Goal: Information Seeking & Learning: Find specific fact

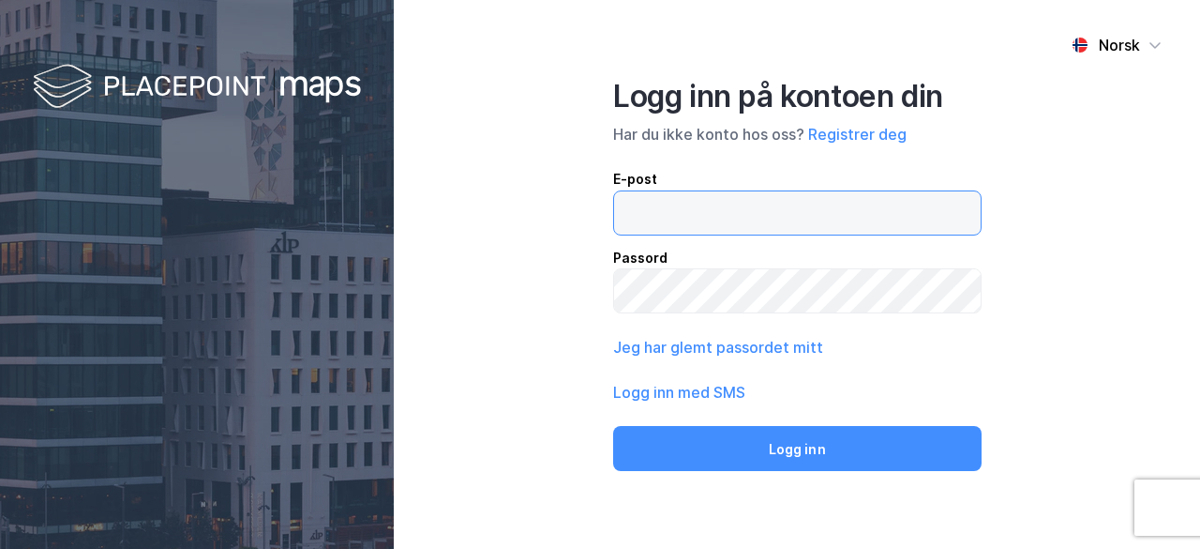
click at [754, 225] on input "email" at bounding box center [797, 212] width 367 height 43
type input "s211689@nhhs.no"
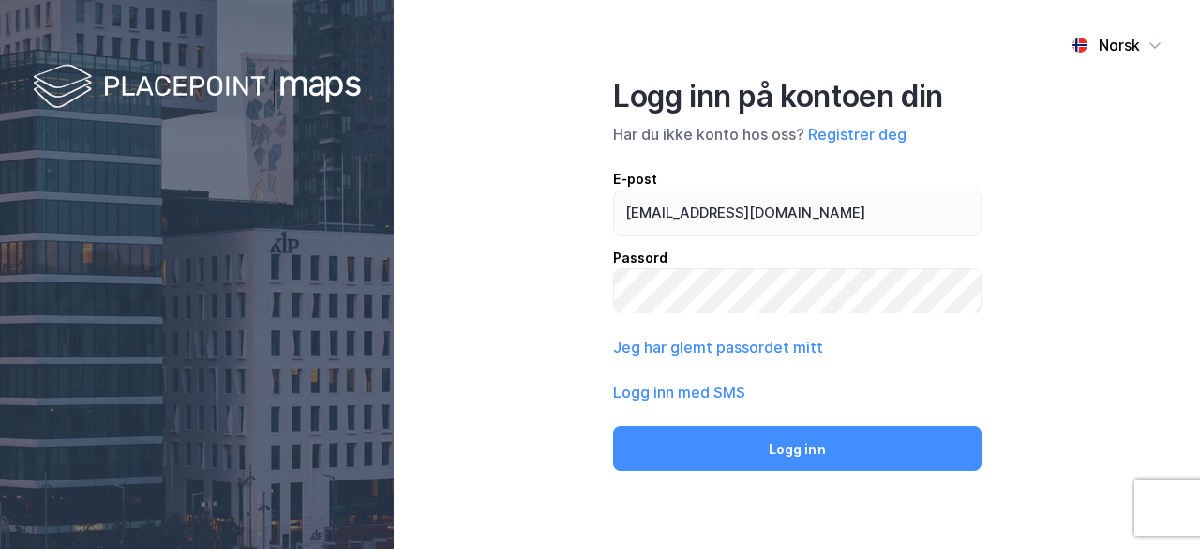
click at [1131, 233] on div "Norsk Logg inn på kontoen din Har du ikke konto hos oss? Registrer deg E-post s…" at bounding box center [797, 274] width 806 height 549
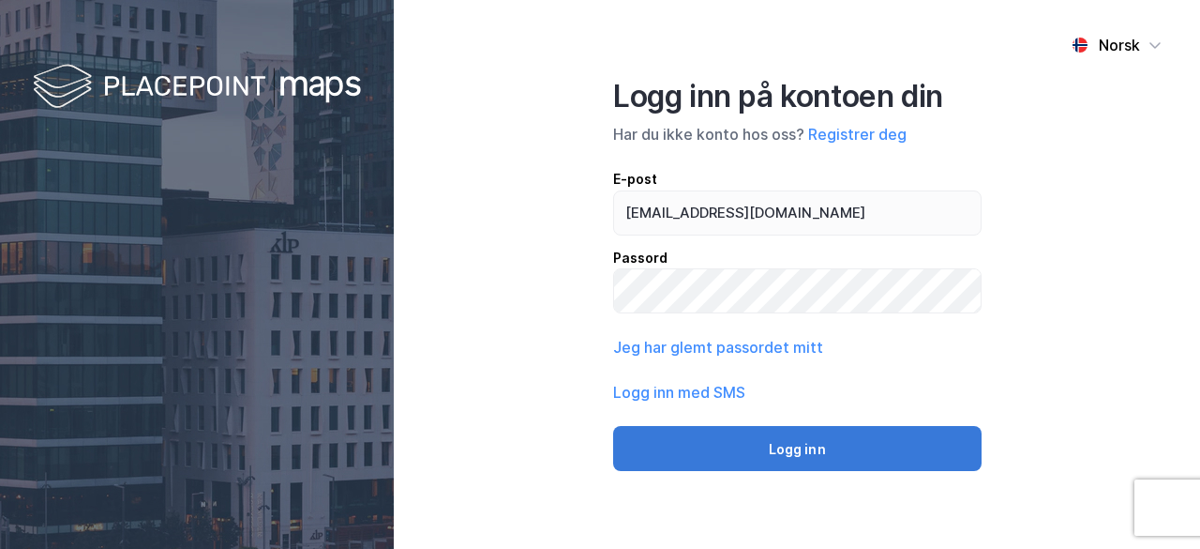
click at [941, 435] on button "Logg inn" at bounding box center [797, 448] width 368 height 45
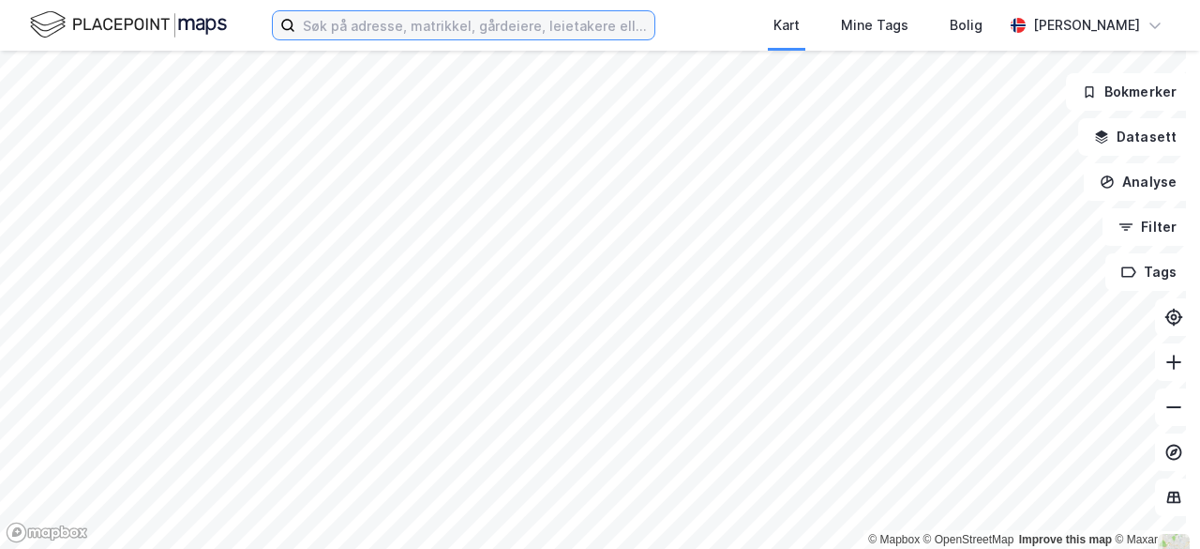
click at [416, 26] on input at bounding box center [474, 25] width 359 height 28
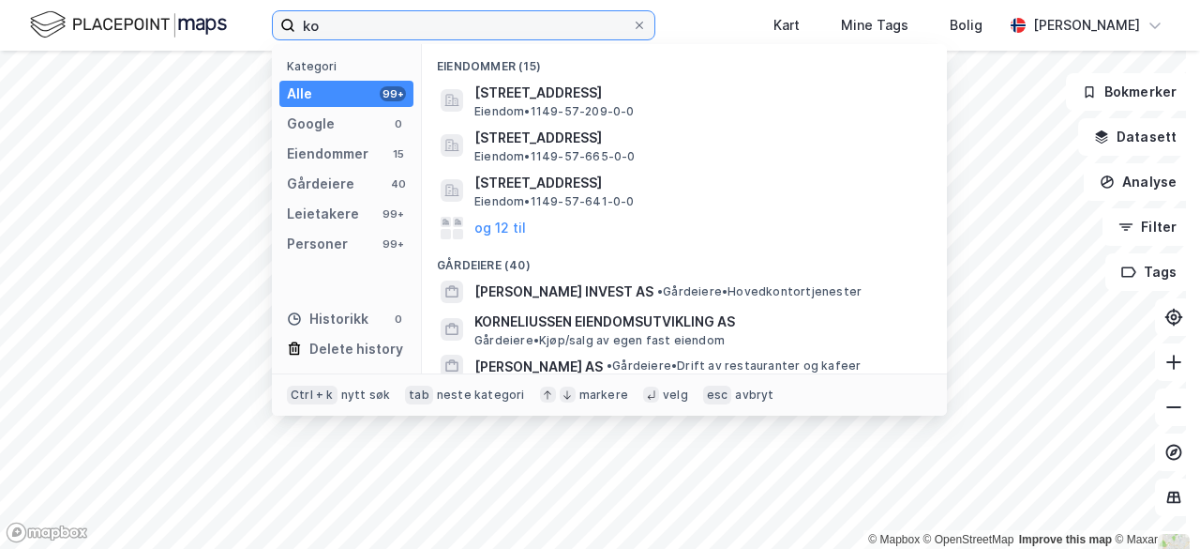
type input "k"
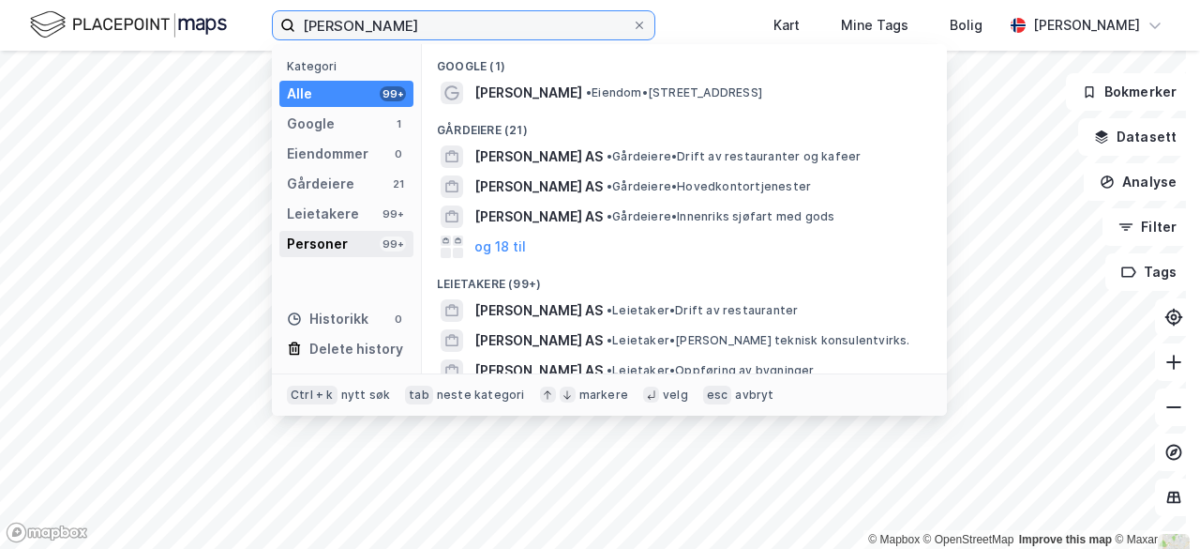
type input "kornelius normann"
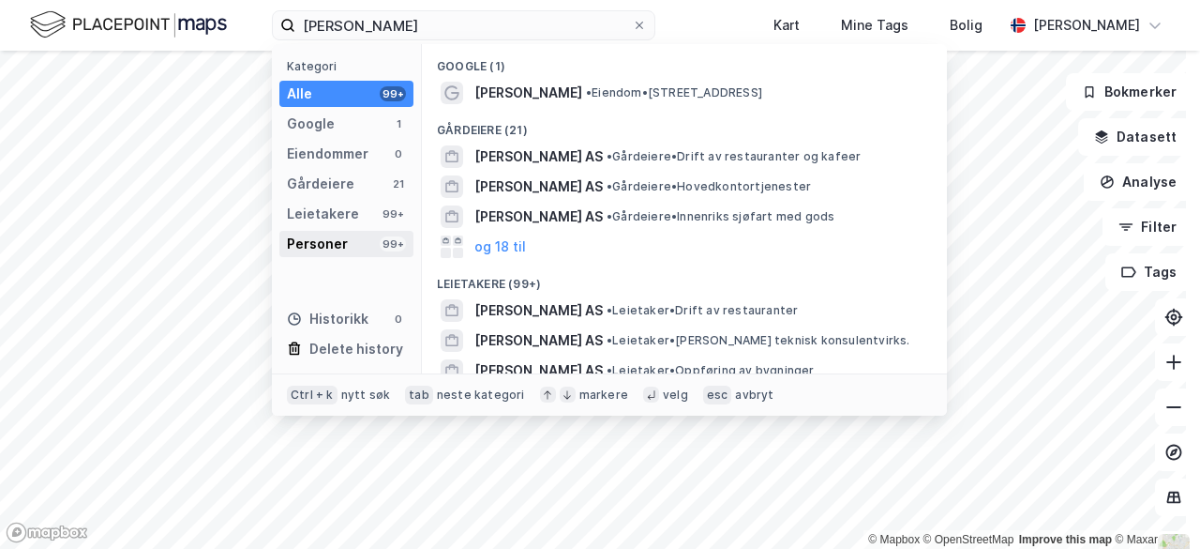
click at [365, 245] on div "Personer 99+" at bounding box center [346, 244] width 134 height 26
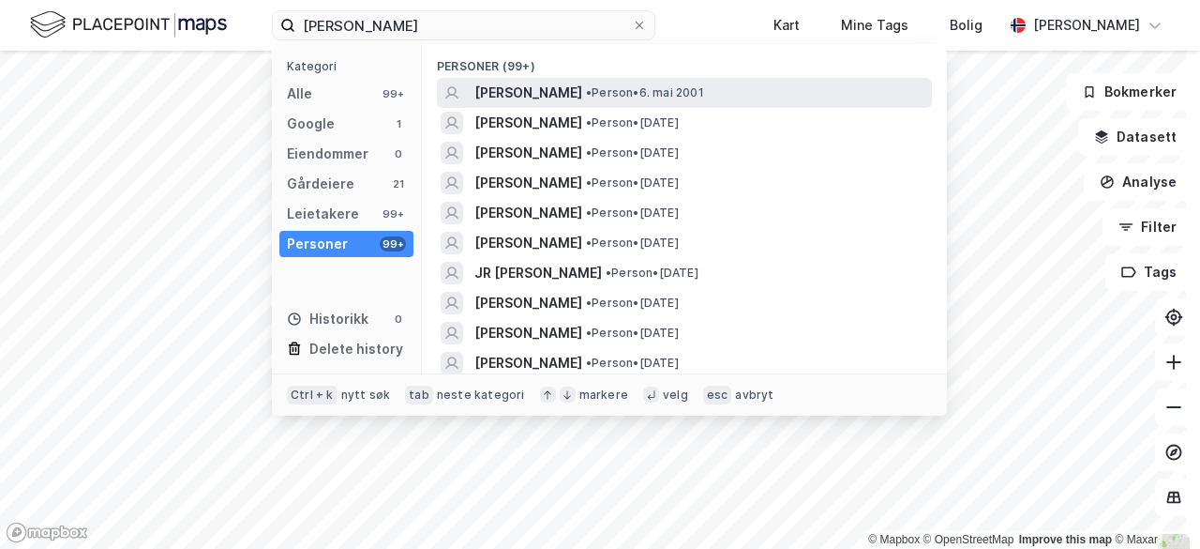
click at [549, 91] on span "KORNELIUS NORMANN HANSEN" at bounding box center [528, 93] width 108 height 23
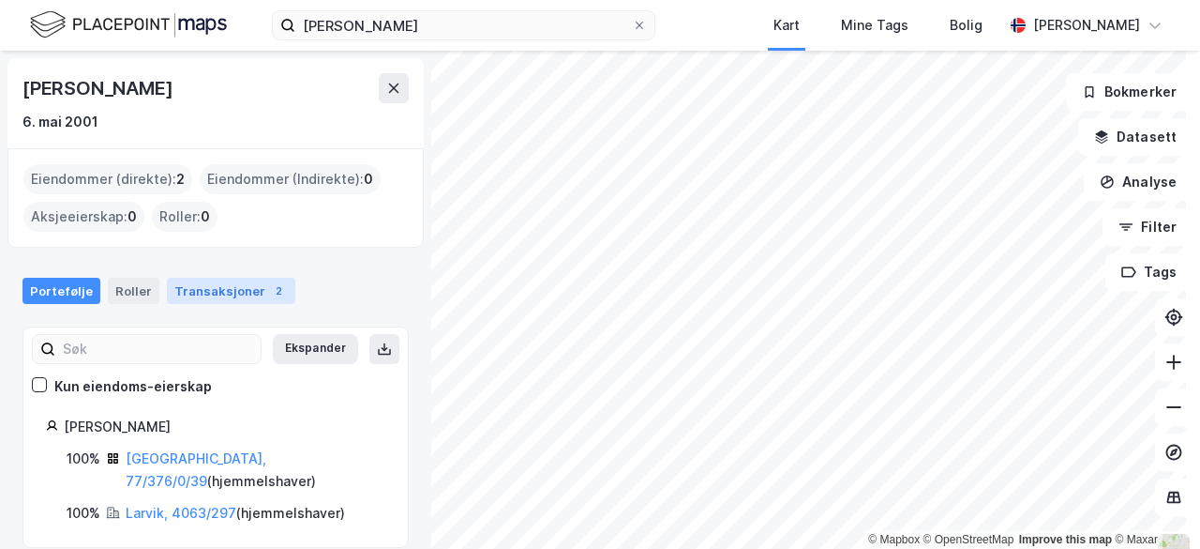
click at [269, 281] on div "2" at bounding box center [278, 290] width 19 height 19
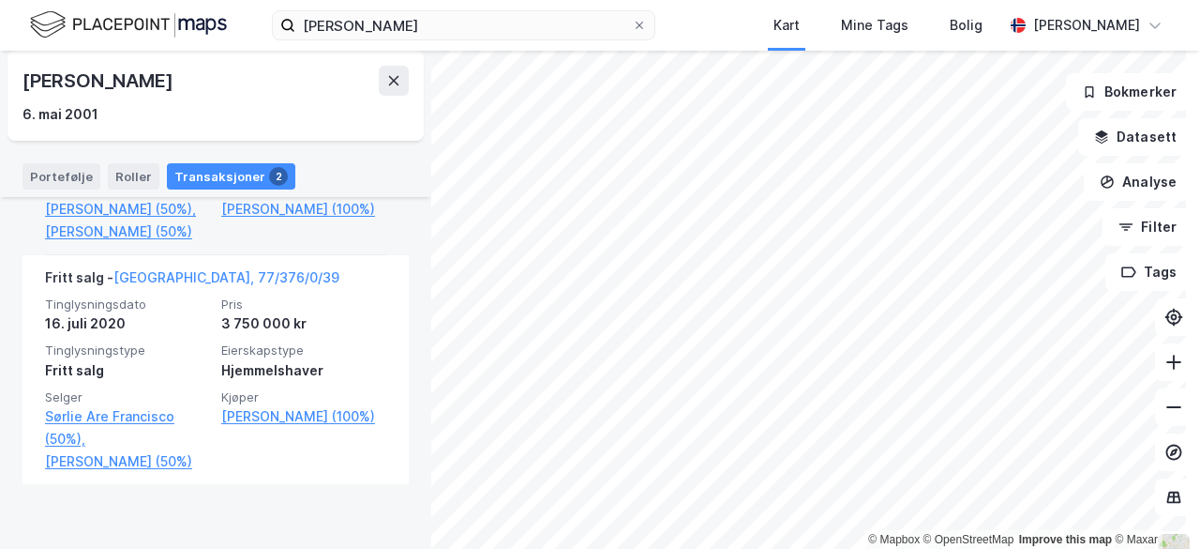
scroll to position [326, 0]
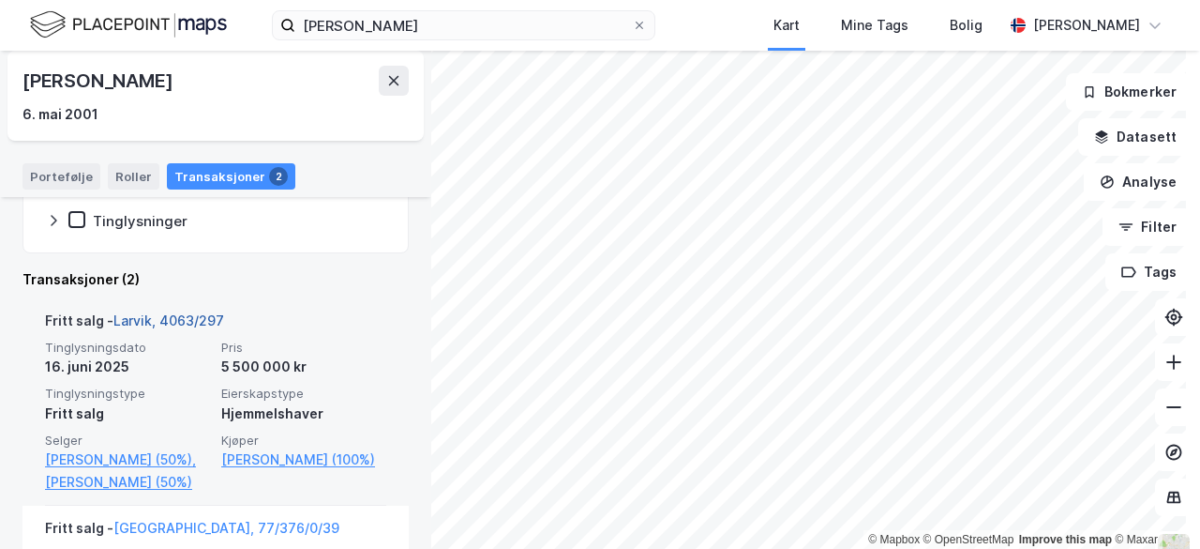
click at [194, 318] on link "Larvik, 4063/297" at bounding box center [168, 320] width 111 height 16
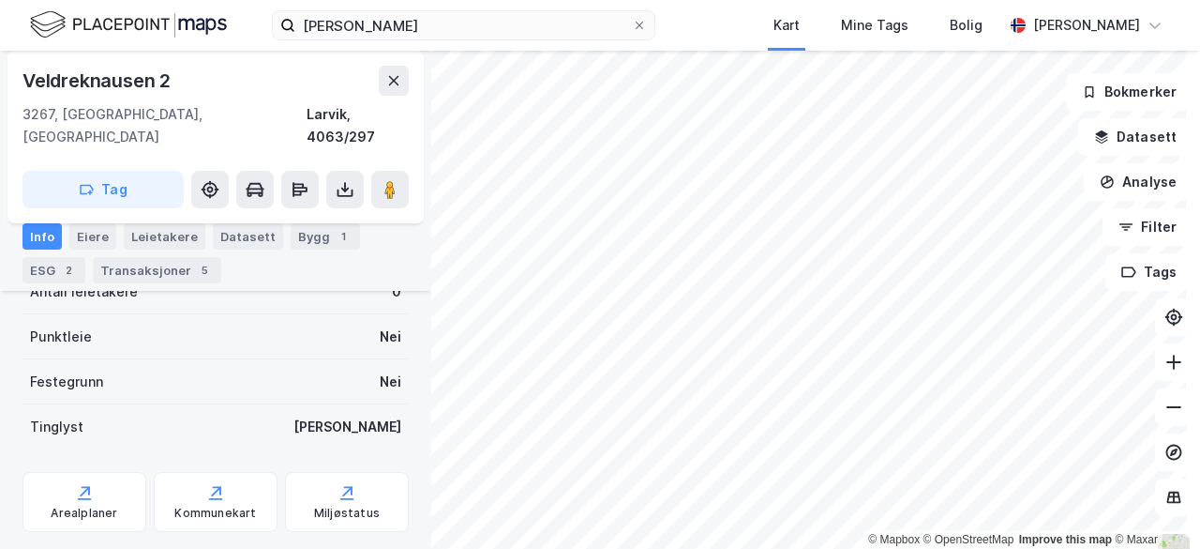
scroll to position [434, 0]
